Goal: Information Seeking & Learning: Learn about a topic

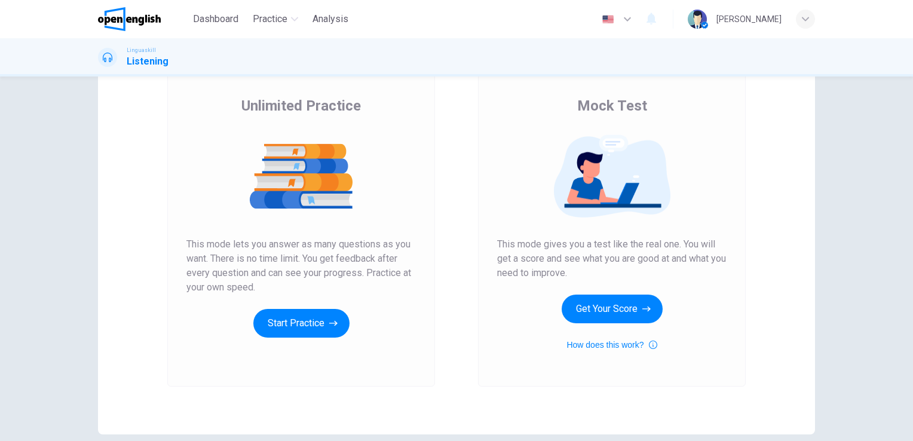
scroll to position [87, 0]
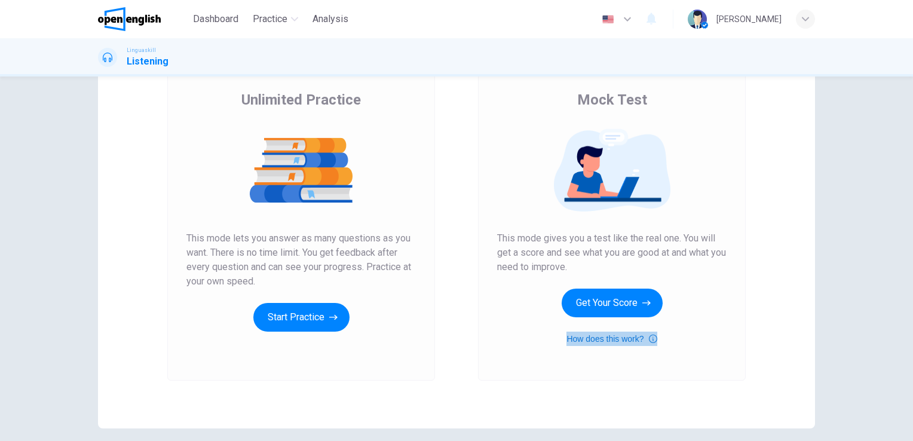
click at [590, 337] on button "How does this work?" at bounding box center [612, 339] width 90 height 14
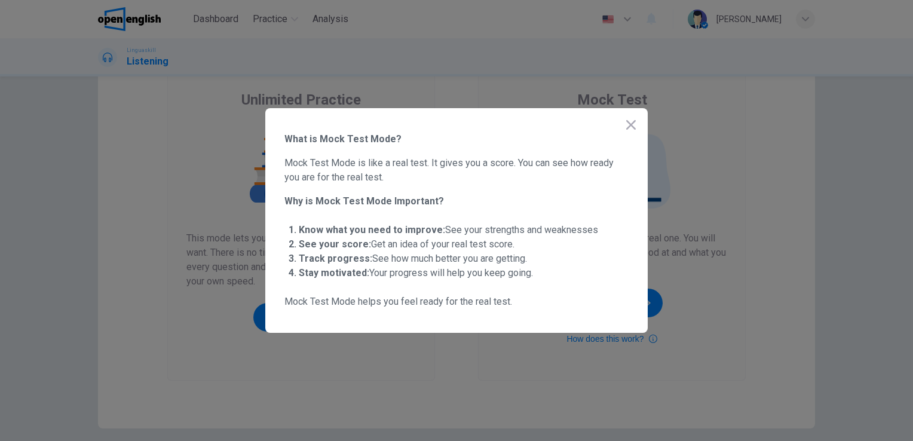
click at [629, 124] on icon "button" at bounding box center [631, 125] width 14 height 14
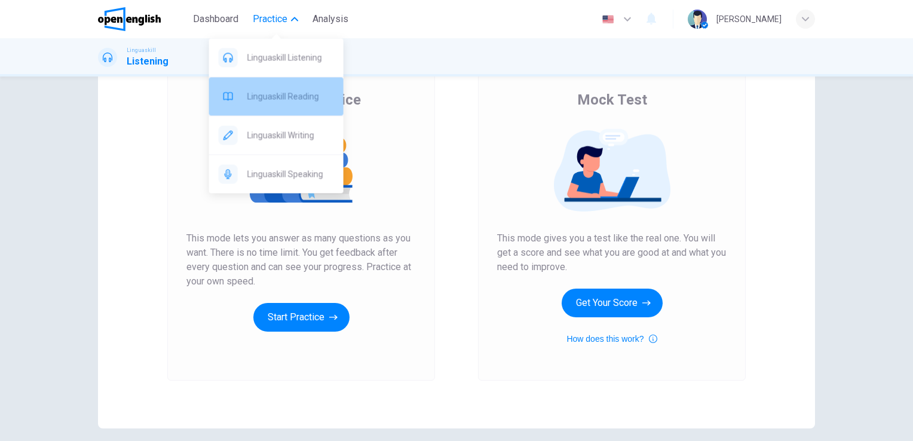
click at [280, 92] on span "Linguaskill Reading" at bounding box center [290, 96] width 87 height 14
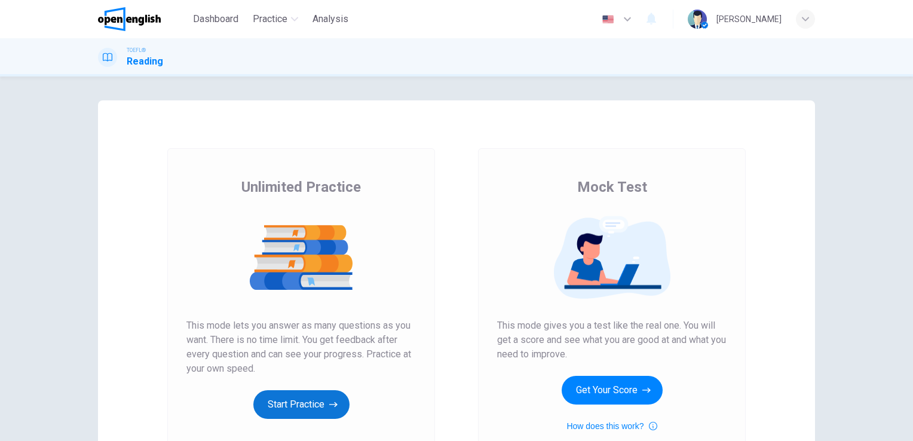
click at [302, 408] on button "Start Practice" at bounding box center [301, 404] width 96 height 29
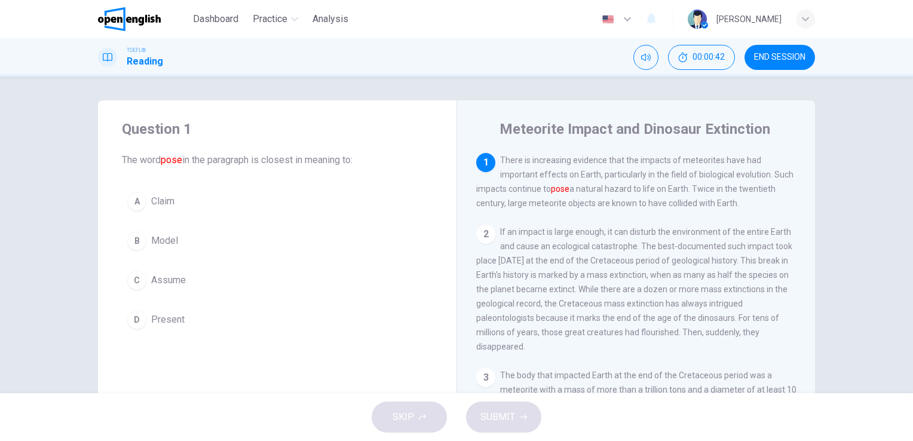
click at [158, 203] on span "Claim" at bounding box center [162, 201] width 23 height 14
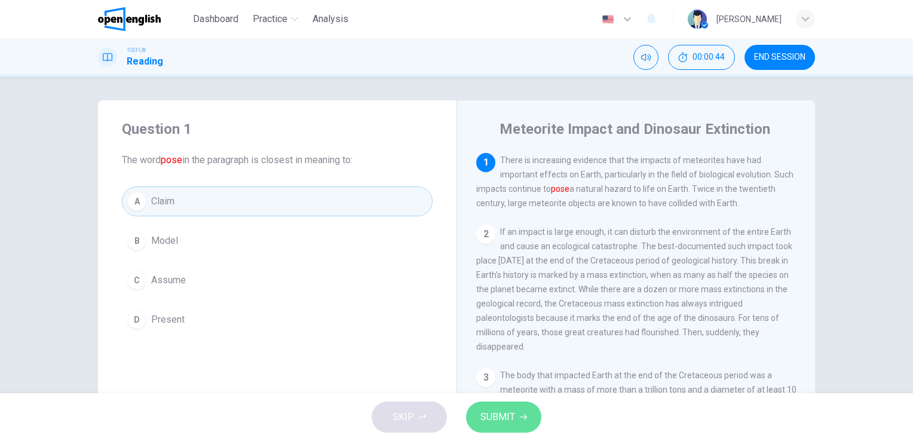
click at [513, 421] on span "SUBMIT" at bounding box center [498, 417] width 35 height 17
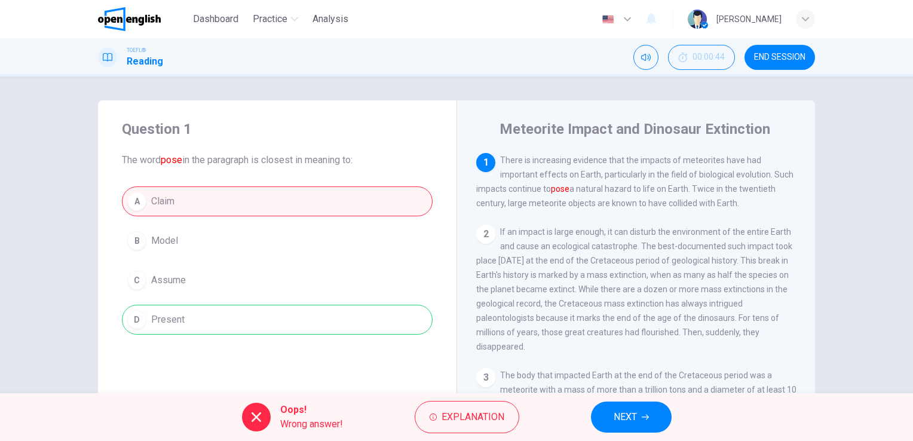
click at [626, 411] on span "NEXT" at bounding box center [625, 417] width 23 height 17
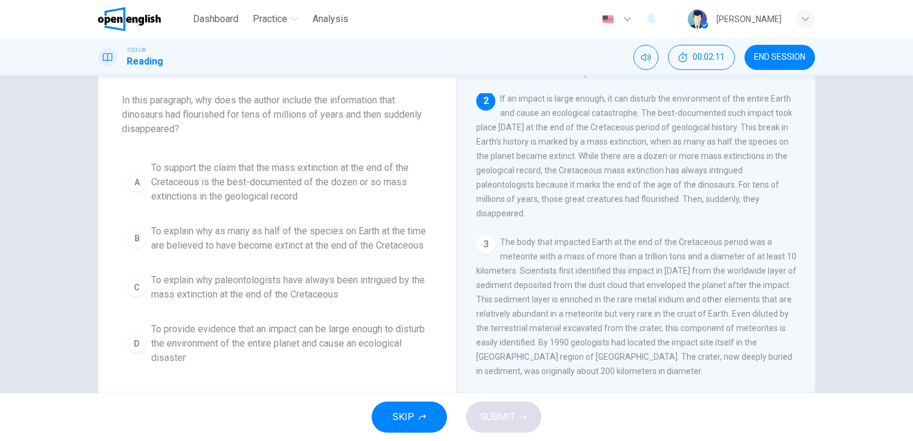
scroll to position [74, 0]
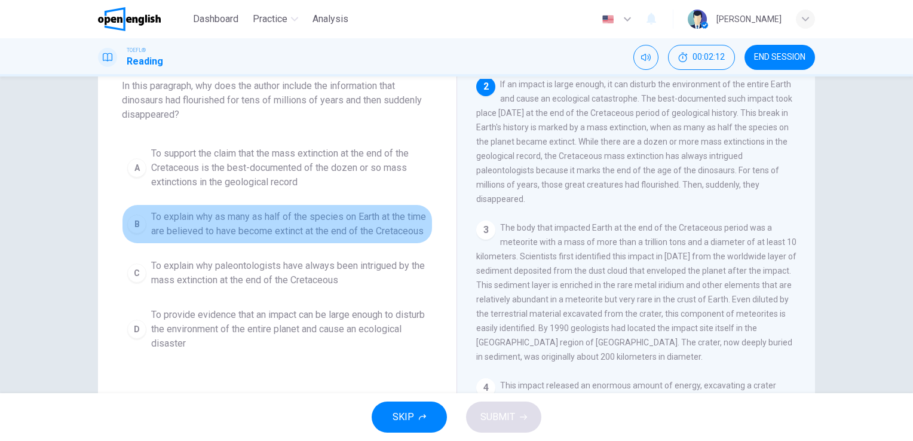
click at [235, 219] on span "To explain why as many as half of the species on Earth at the time are believed…" at bounding box center [289, 224] width 276 height 29
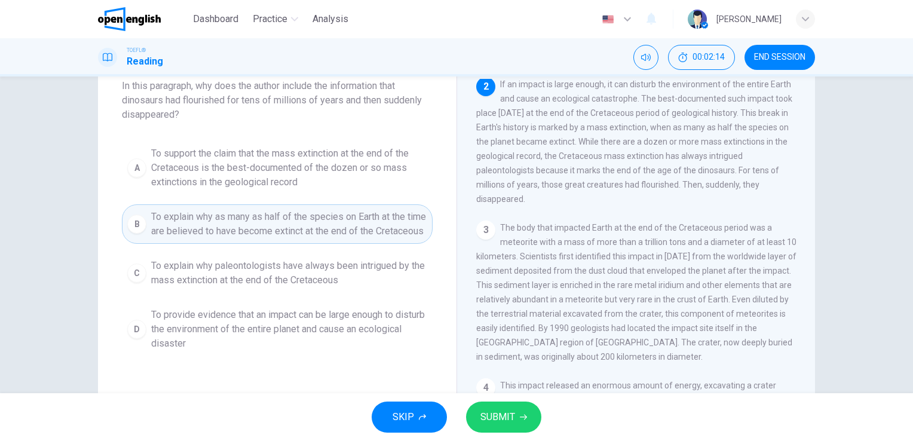
click at [511, 415] on span "SUBMIT" at bounding box center [498, 417] width 35 height 17
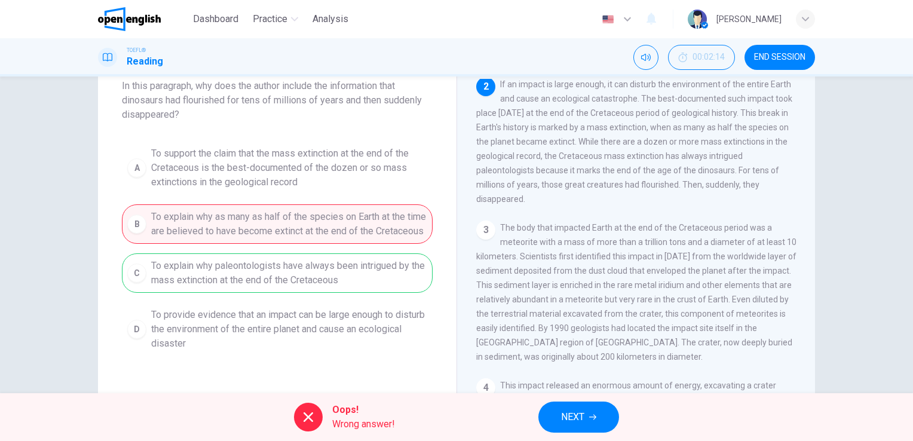
scroll to position [146, 0]
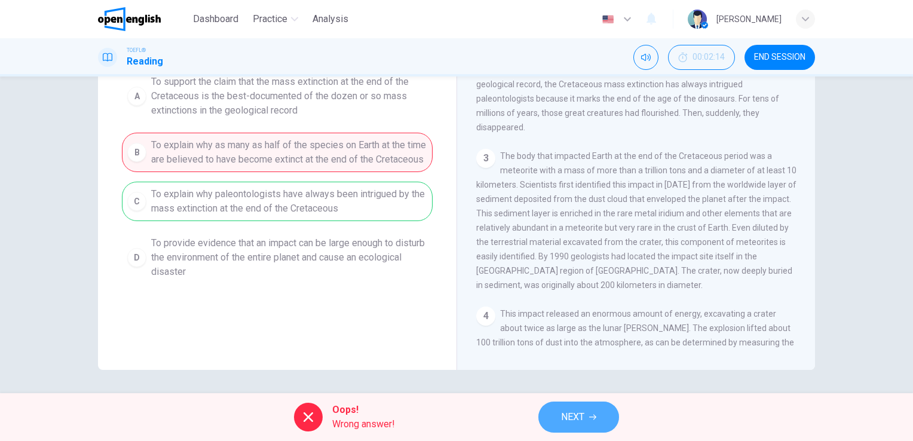
click at [575, 408] on button "NEXT" at bounding box center [578, 417] width 81 height 31
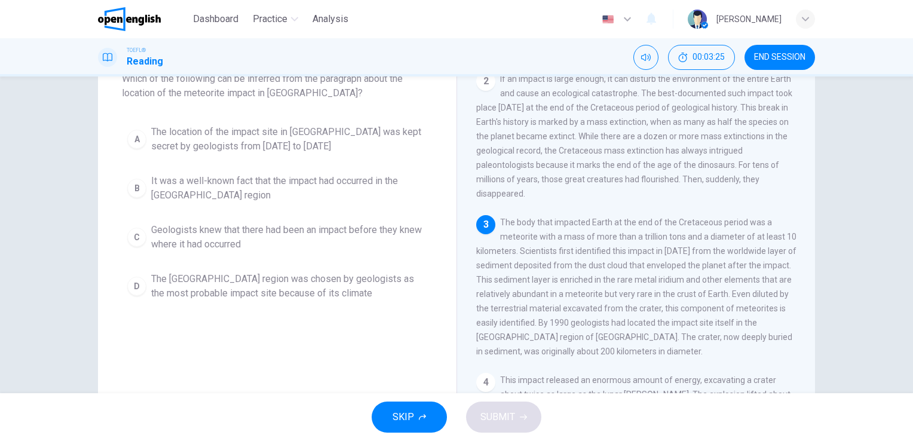
scroll to position [81, 0]
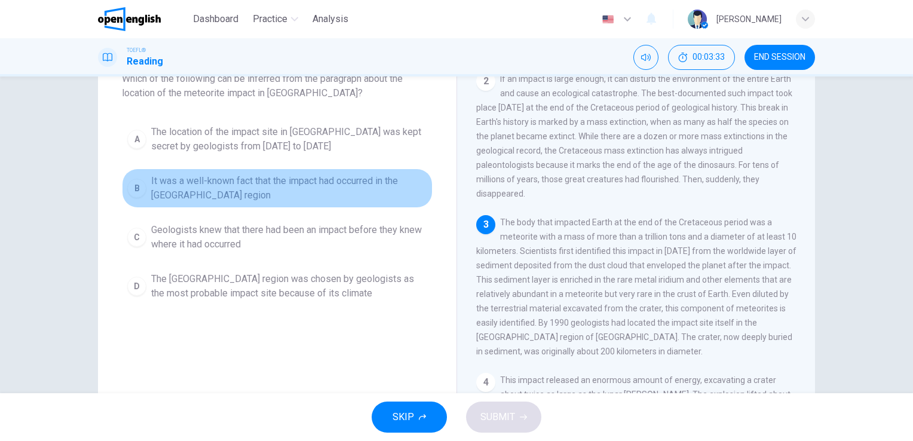
click at [183, 182] on span "It was a well-known fact that the impact had occurred in the Yucatán region" at bounding box center [289, 188] width 276 height 29
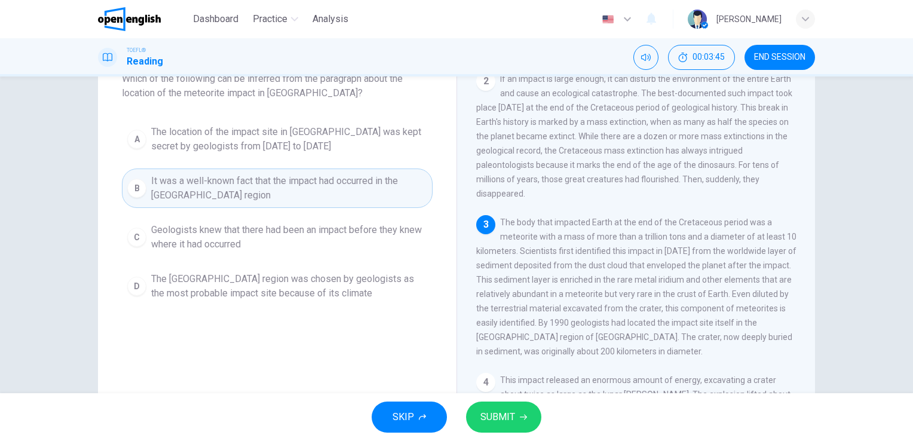
click at [512, 418] on span "SUBMIT" at bounding box center [498, 417] width 35 height 17
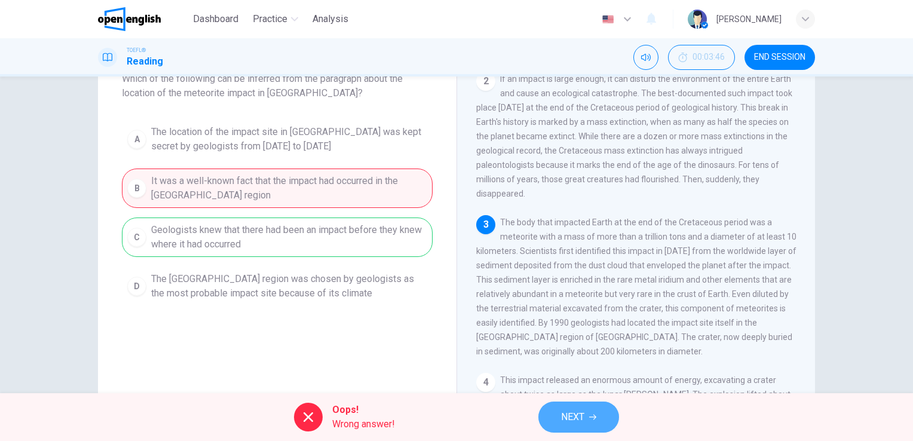
click at [579, 412] on span "NEXT" at bounding box center [572, 417] width 23 height 17
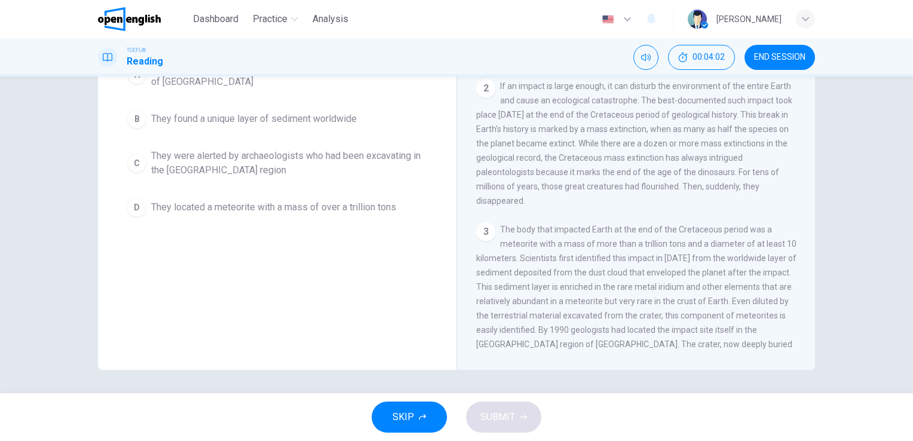
scroll to position [0, 0]
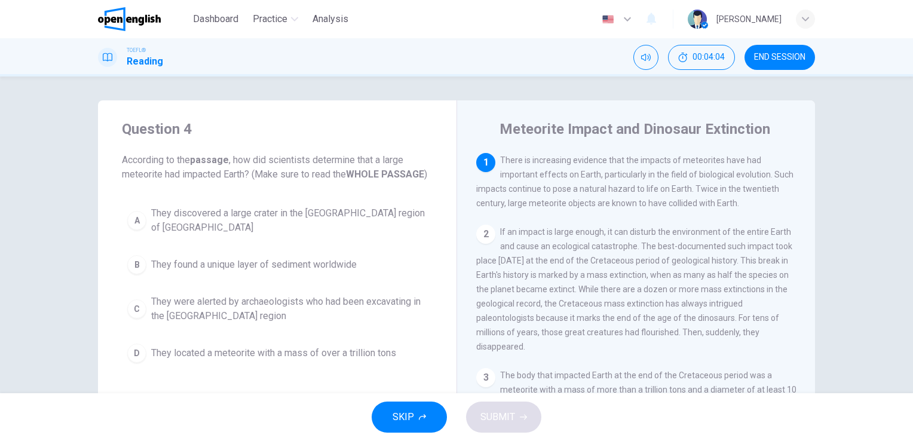
click at [784, 59] on span "END SESSION" at bounding box center [779, 58] width 51 height 10
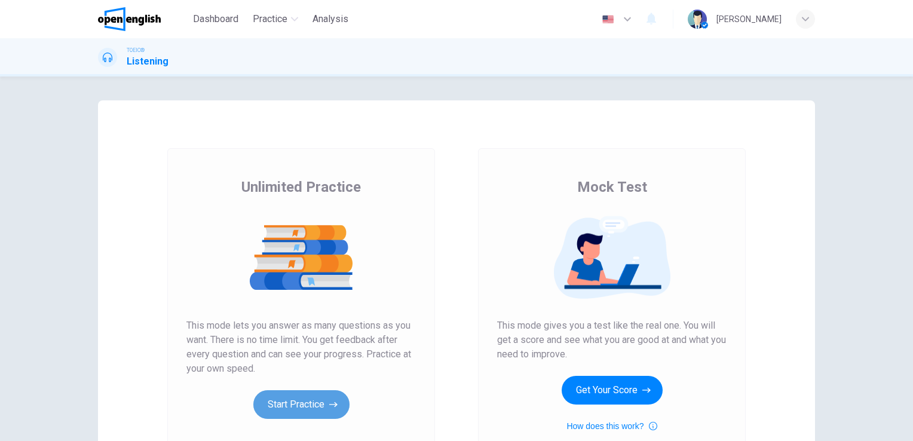
click at [270, 399] on button "Start Practice" at bounding box center [301, 404] width 96 height 29
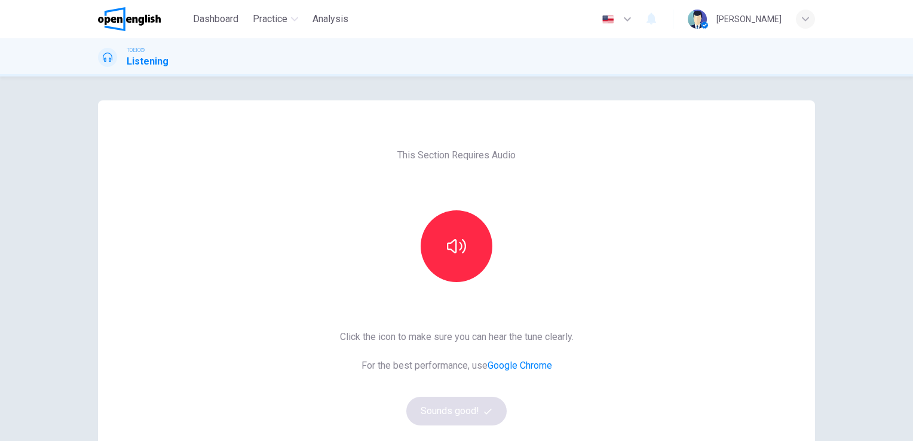
scroll to position [60, 0]
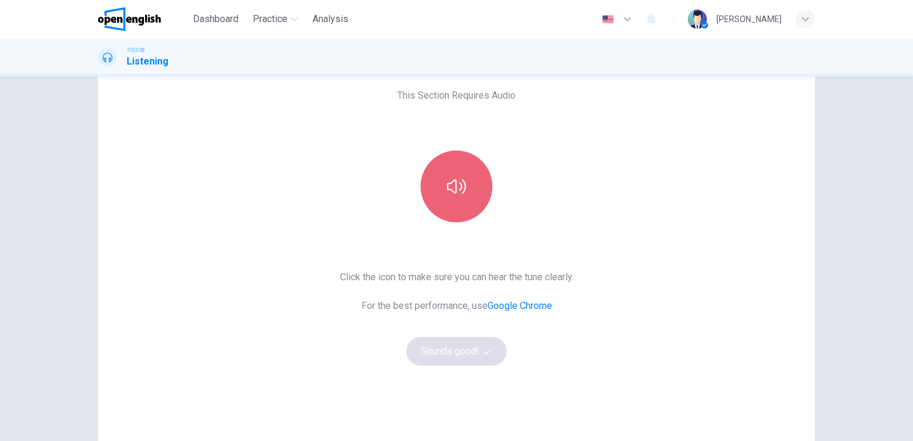
click at [469, 182] on button "button" at bounding box center [457, 187] width 72 height 72
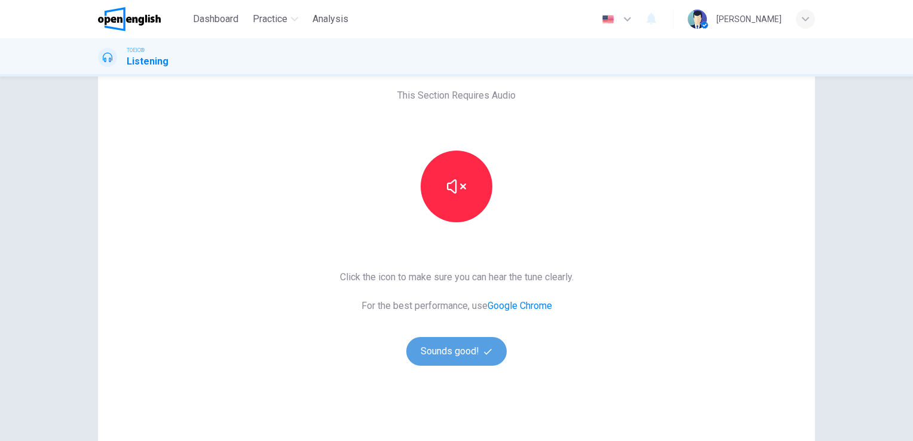
click at [448, 353] on button "Sounds good!" at bounding box center [456, 351] width 100 height 29
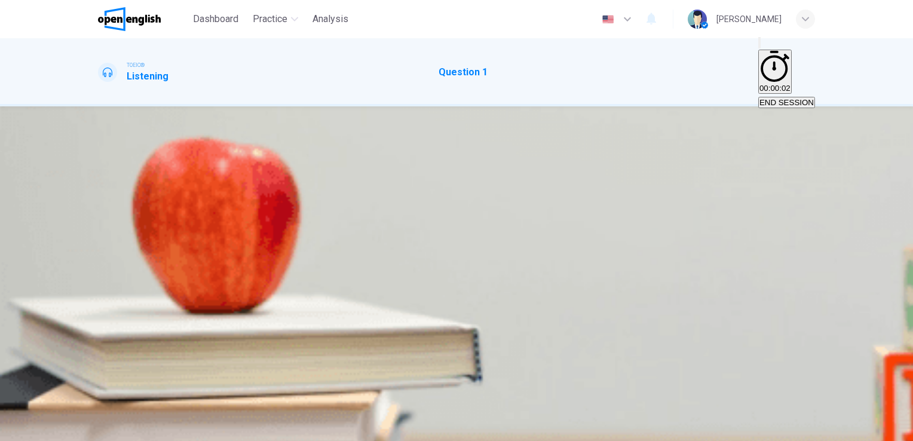
scroll to position [0, 0]
click at [100, 204] on button "button" at bounding box center [99, 209] width 2 height 11
type input "*"
click at [112, 176] on div "B" at bounding box center [109, 180] width 5 height 9
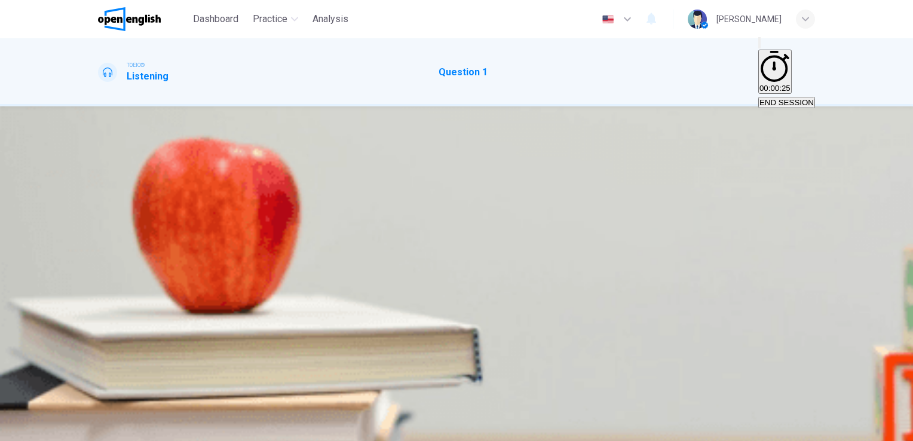
click at [67, 429] on button "SUBMIT" at bounding box center [46, 434] width 39 height 11
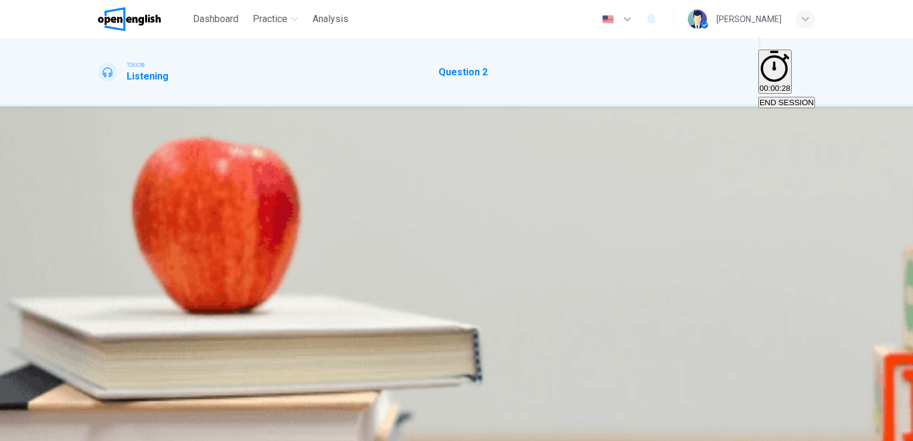
click at [99, 212] on icon "button" at bounding box center [99, 212] width 0 height 0
click at [112, 185] on div "B" at bounding box center [109, 180] width 5 height 9
click at [66, 430] on icon "button" at bounding box center [62, 433] width 7 height 7
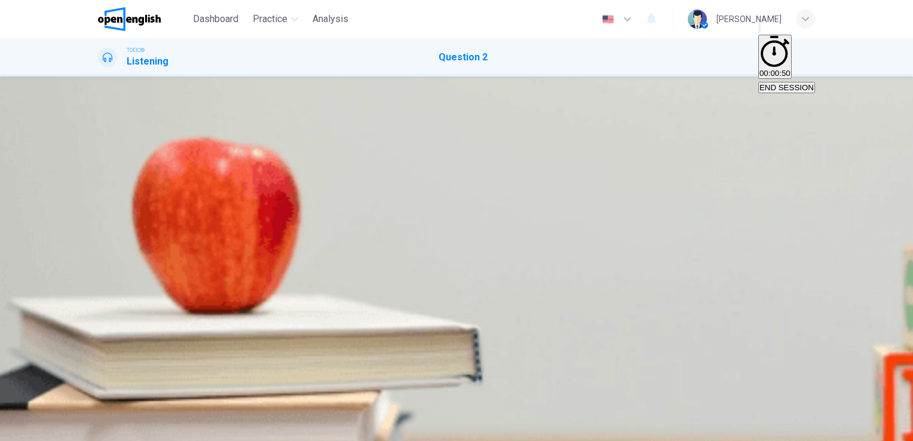
type input "**"
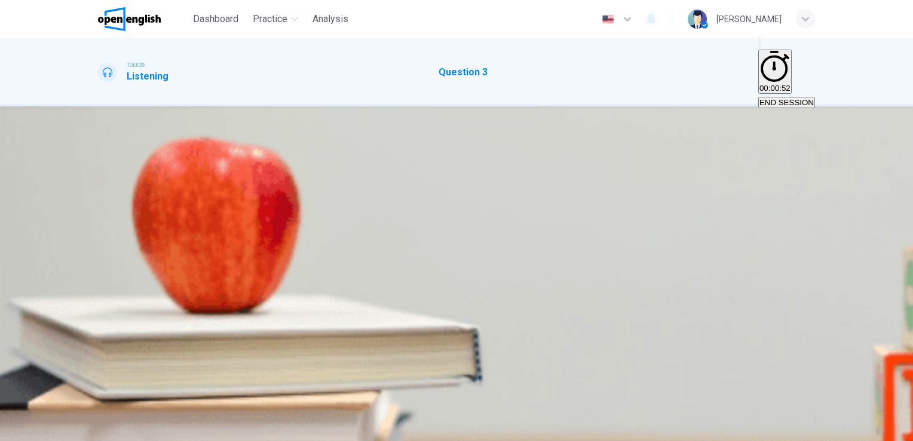
click at [105, 212] on icon "button" at bounding box center [106, 219] width 13 height 14
click at [121, 185] on div "C" at bounding box center [118, 180] width 6 height 9
click at [67, 429] on button "SUBMIT" at bounding box center [46, 434] width 39 height 11
type input "*"
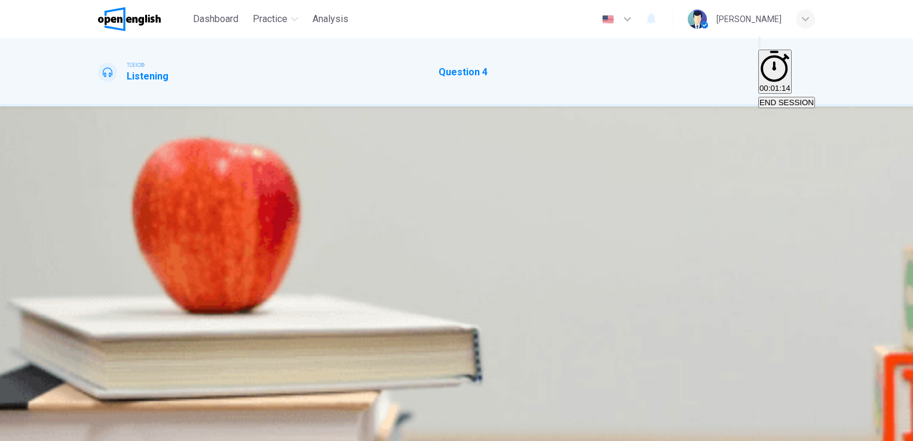
click at [106, 214] on icon "button" at bounding box center [106, 219] width 13 height 14
click at [112, 185] on div "B" at bounding box center [109, 180] width 5 height 9
click at [59, 430] on span "SUBMIT" at bounding box center [44, 434] width 30 height 9
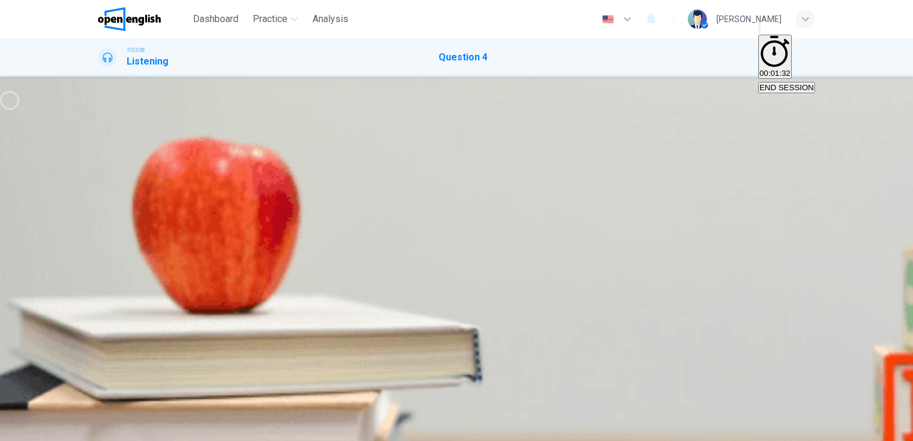
type input "*"
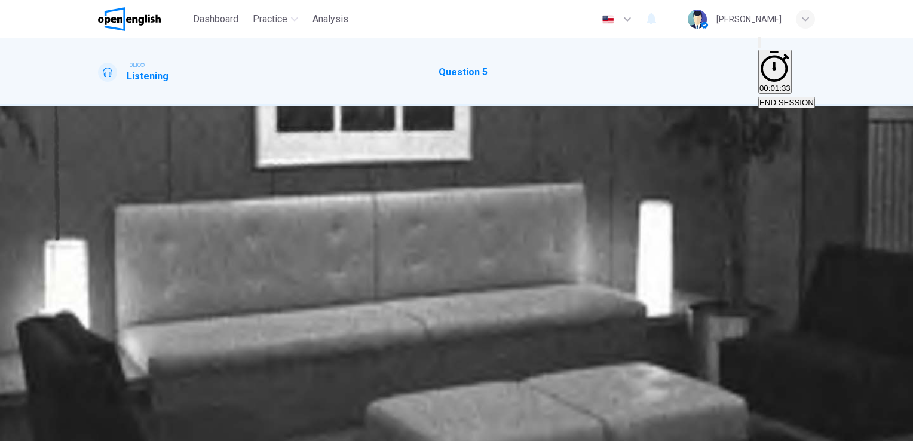
click at [105, 212] on icon "button" at bounding box center [106, 219] width 13 height 14
click at [121, 176] on div "C" at bounding box center [118, 180] width 6 height 9
type input "*"
click at [59, 430] on span "SUBMIT" at bounding box center [44, 434] width 30 height 9
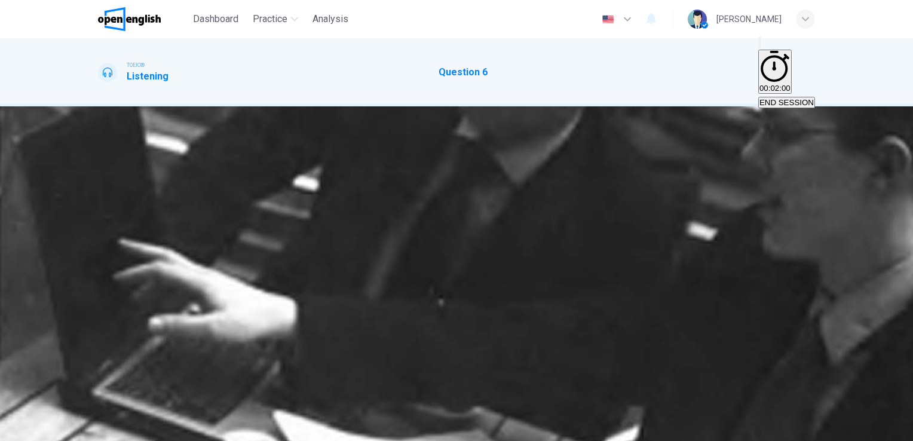
click at [108, 212] on icon "button" at bounding box center [106, 219] width 13 height 14
type input "*"
click at [105, 176] on div "A" at bounding box center [101, 180] width 5 height 9
click at [59, 430] on span "SUBMIT" at bounding box center [44, 434] width 30 height 9
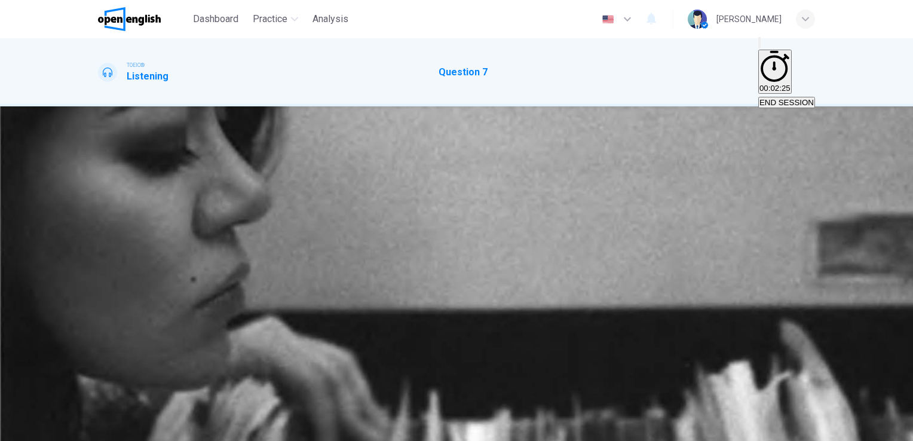
click at [99, 212] on icon "button" at bounding box center [99, 212] width 0 height 0
click at [121, 178] on div "C" at bounding box center [118, 180] width 6 height 9
click at [59, 430] on span "SUBMIT" at bounding box center [44, 434] width 30 height 9
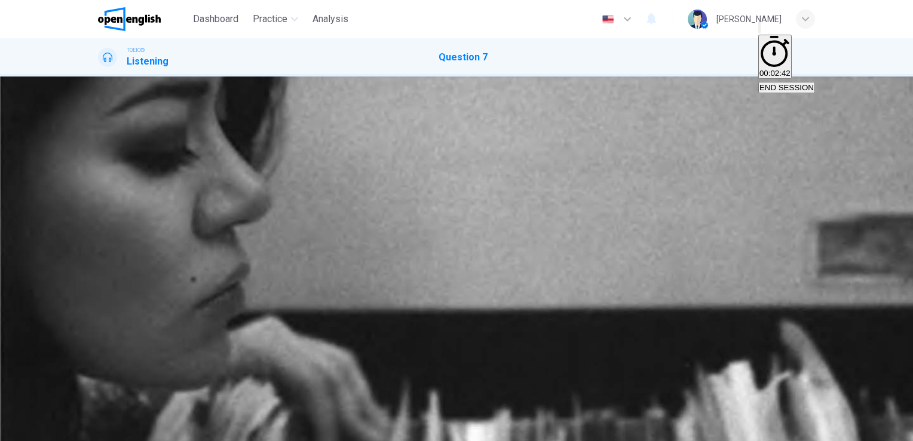
type input "*"
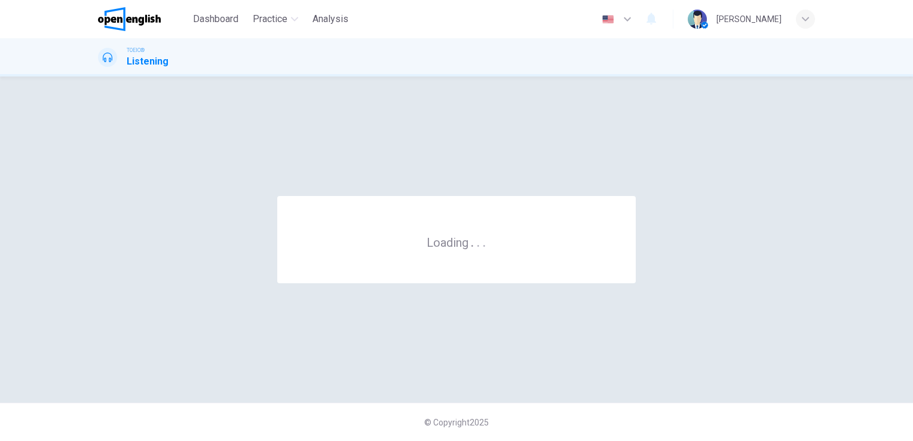
scroll to position [0, 0]
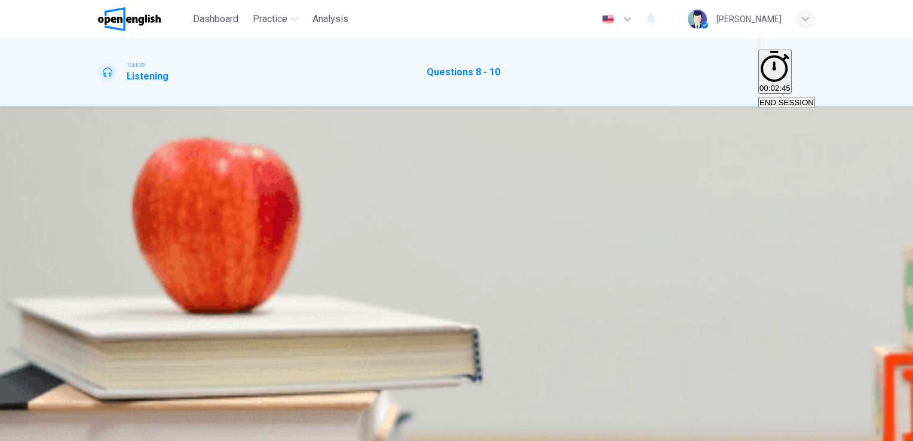
click at [99, 320] on icon "button" at bounding box center [99, 320] width 0 height 0
click at [98, 325] on span at bounding box center [98, 325] width 0 height 0
click at [173, 183] on div "D" at bounding box center [163, 179] width 20 height 9
click at [98, 325] on span at bounding box center [98, 325] width 0 height 0
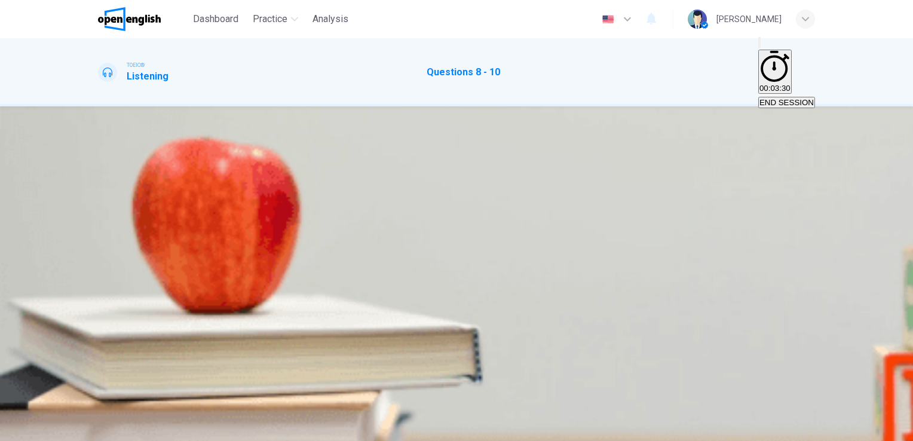
click at [98, 325] on span at bounding box center [98, 325] width 0 height 0
click at [132, 234] on div "A" at bounding box center [115, 229] width 33 height 9
click at [98, 325] on span at bounding box center [98, 325] width 0 height 0
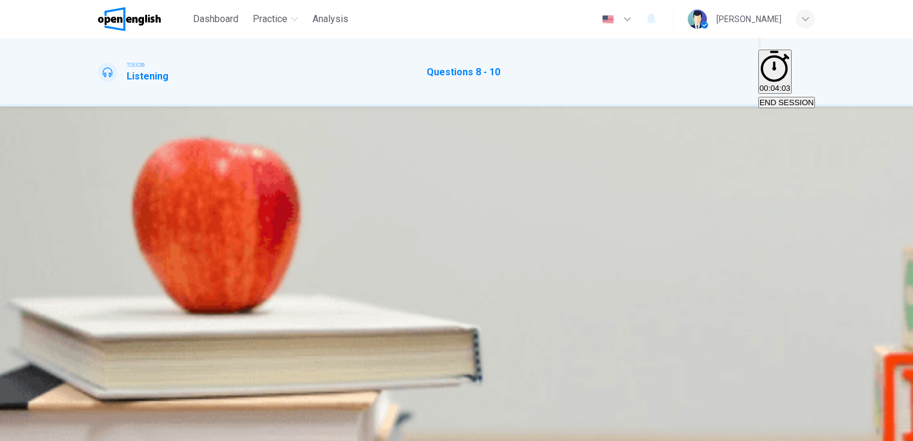
scroll to position [146, 0]
click at [336, 284] on span "People wanting to borrow money" at bounding box center [279, 288] width 116 height 9
click at [67, 432] on button "SUBMIT" at bounding box center [46, 434] width 39 height 11
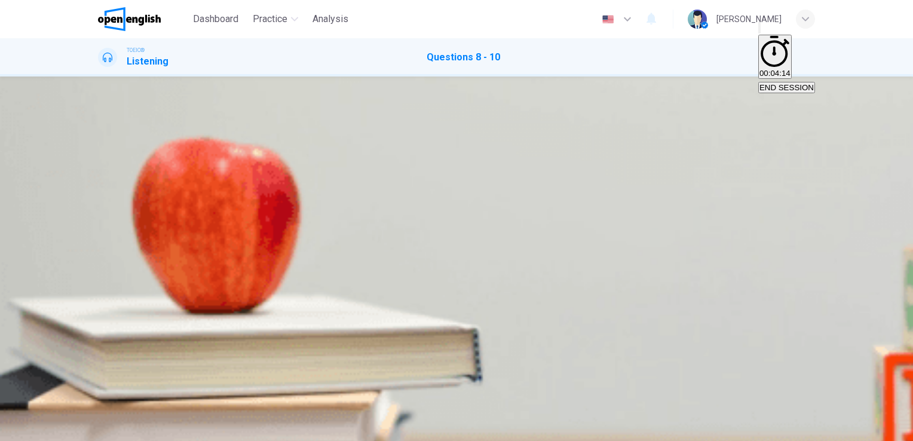
scroll to position [0, 0]
type input "**"
click at [772, 83] on span "END SESSION" at bounding box center [787, 87] width 54 height 9
